Goal: Complete application form

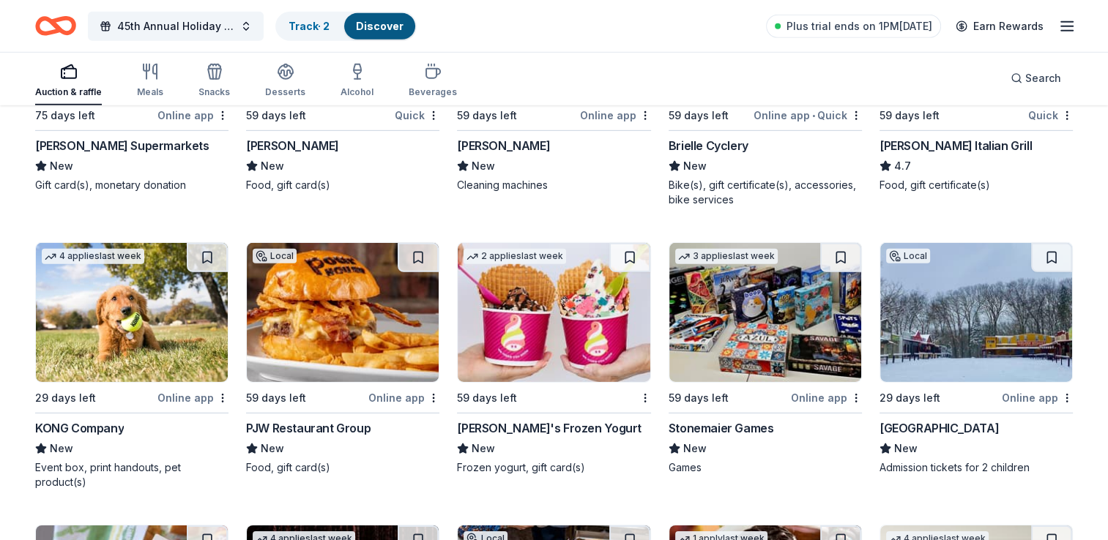
scroll to position [4518, 0]
click at [320, 429] on div "PJW Restaurant Group" at bounding box center [308, 429] width 124 height 18
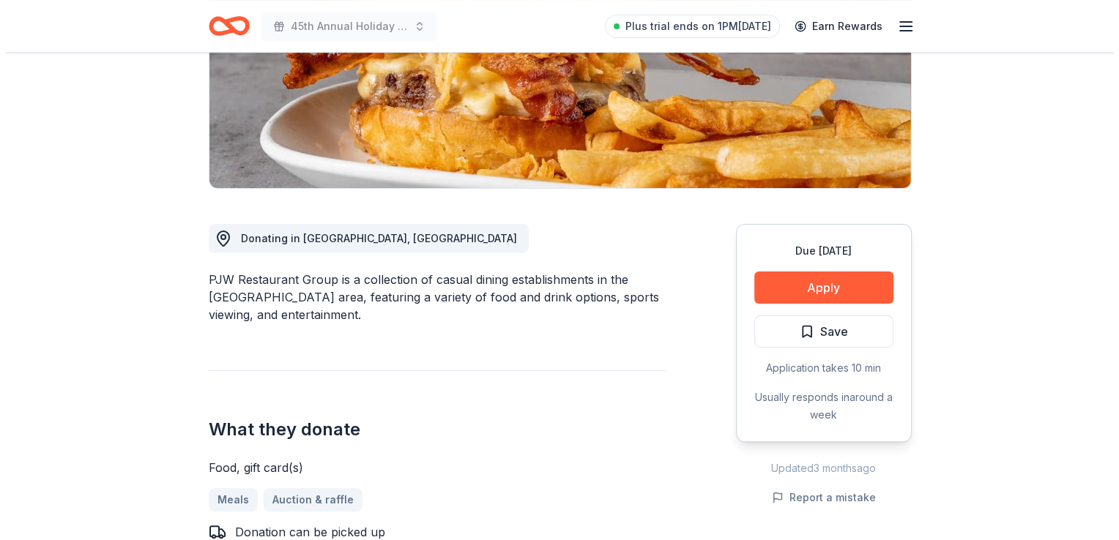
scroll to position [258, 0]
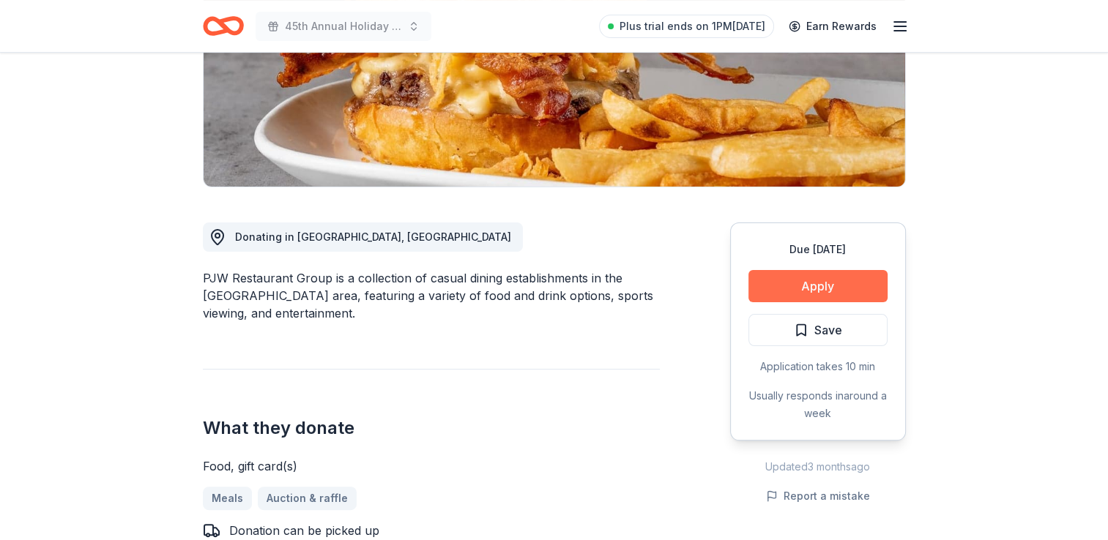
click at [839, 296] on button "Apply" at bounding box center [817, 286] width 139 height 32
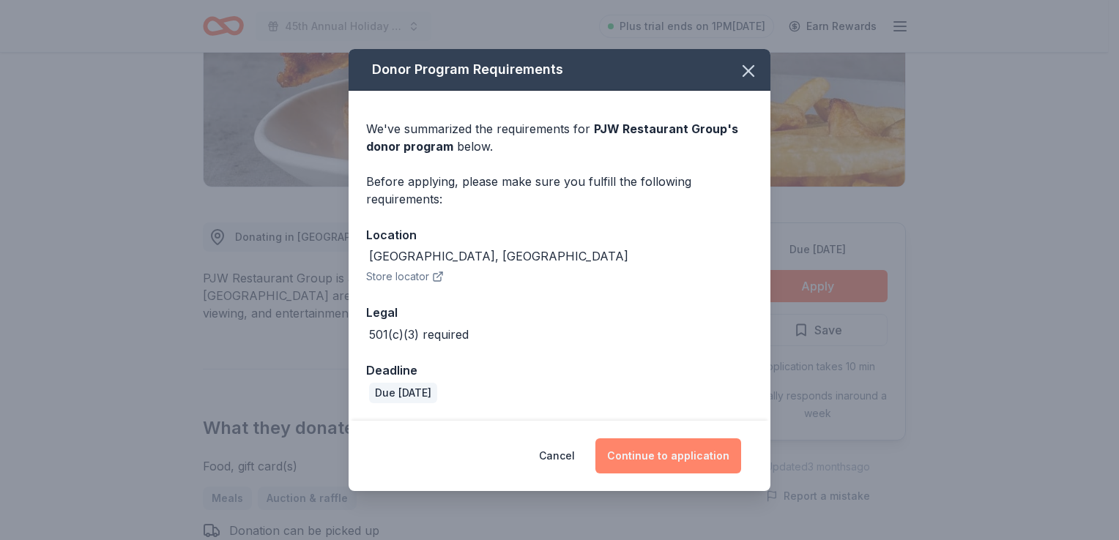
click at [679, 445] on button "Continue to application" at bounding box center [668, 456] width 146 height 35
